Goal: Navigation & Orientation: Find specific page/section

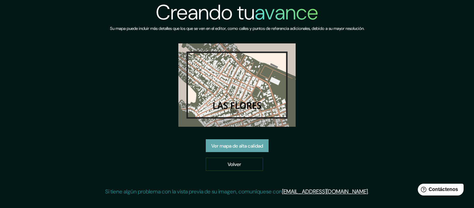
click at [239, 149] on font "Ver mapa de alta calidad" at bounding box center [237, 146] width 52 height 6
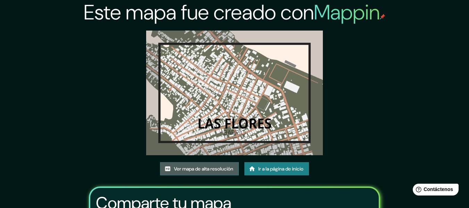
click at [193, 173] on font "Ver mapa de alta resolución" at bounding box center [203, 168] width 59 height 9
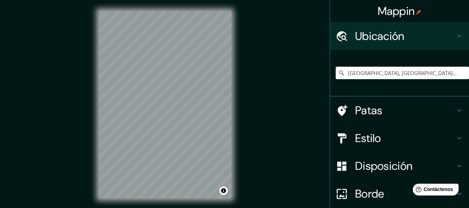
scroll to position [58, 0]
